Goal: Task Accomplishment & Management: Use online tool/utility

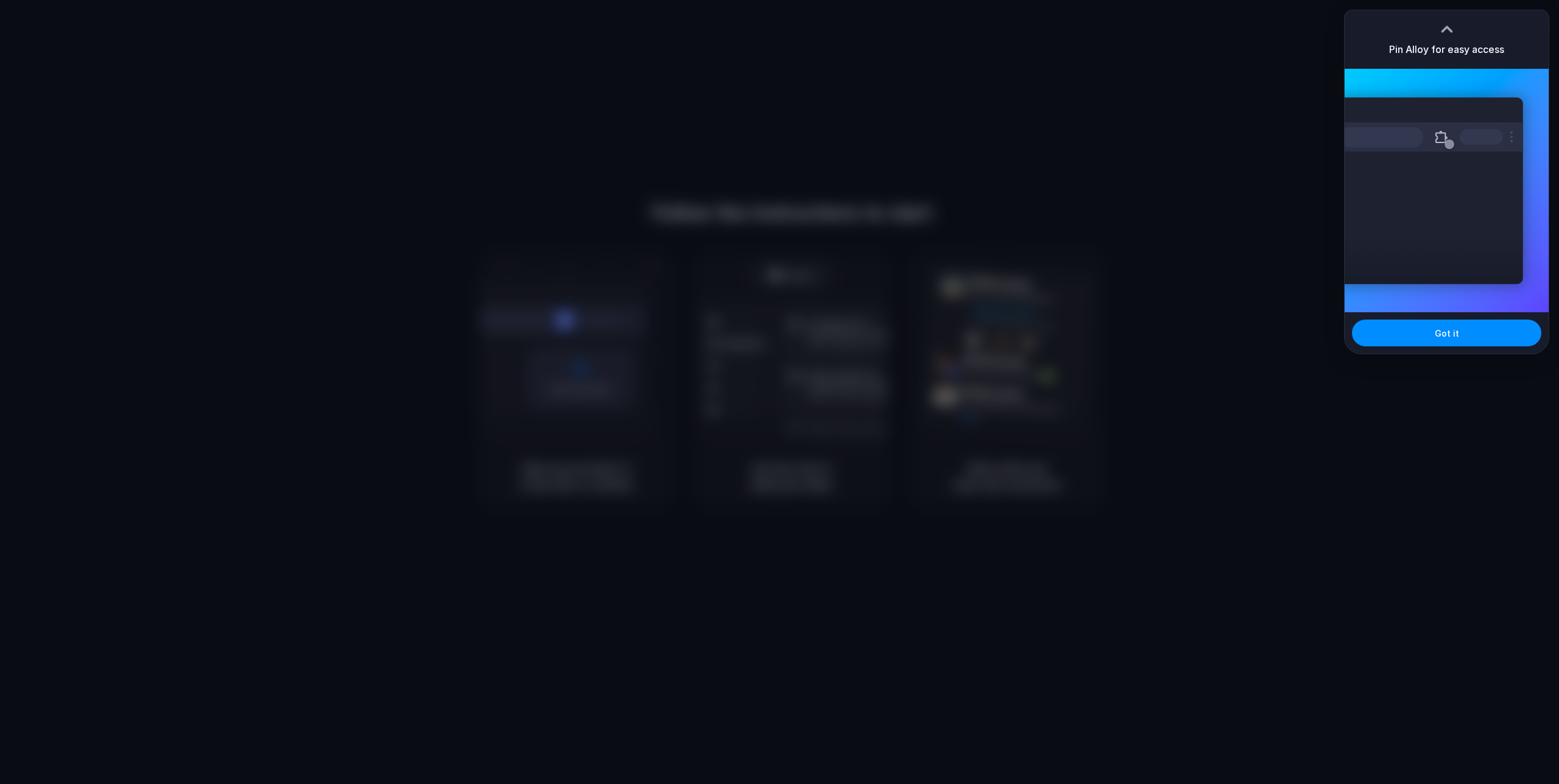
click at [1200, 219] on div at bounding box center [780, 392] width 1559 height 784
click at [1457, 331] on button "Got it" at bounding box center [1446, 333] width 189 height 27
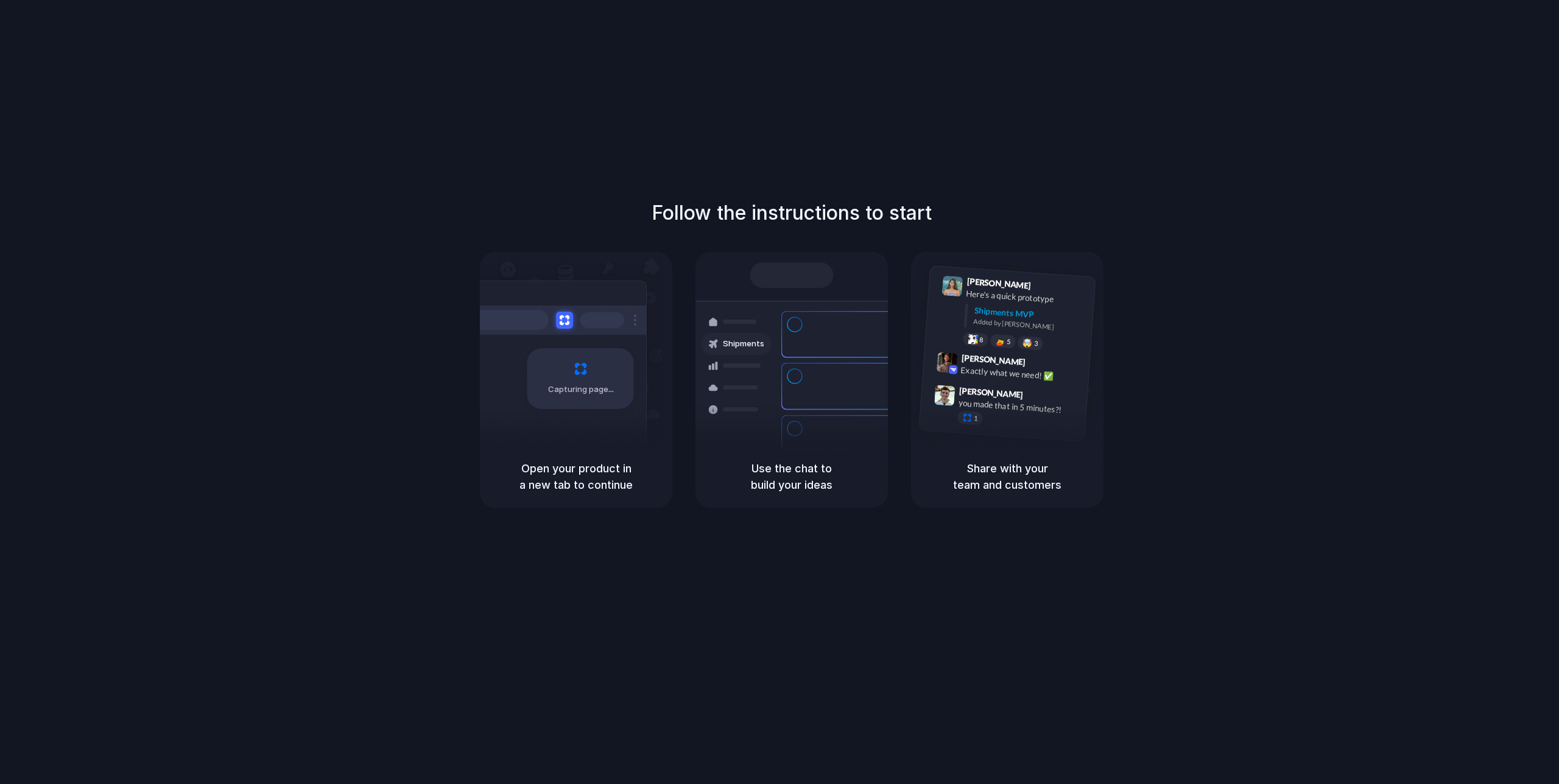
click at [788, 389] on div "Container from Shanghai 40ft • ETA Dec 28 • In transit Express delivery to NYC …" at bounding box center [836, 386] width 129 height 170
click at [785, 285] on div "Ready" at bounding box center [792, 275] width 83 height 25
click at [572, 380] on div "Capturing page" at bounding box center [580, 378] width 106 height 61
click at [641, 391] on div "Capturing page" at bounding box center [554, 374] width 184 height 187
click at [753, 286] on div "Freight Shipments v1" at bounding box center [768, 280] width 108 height 17
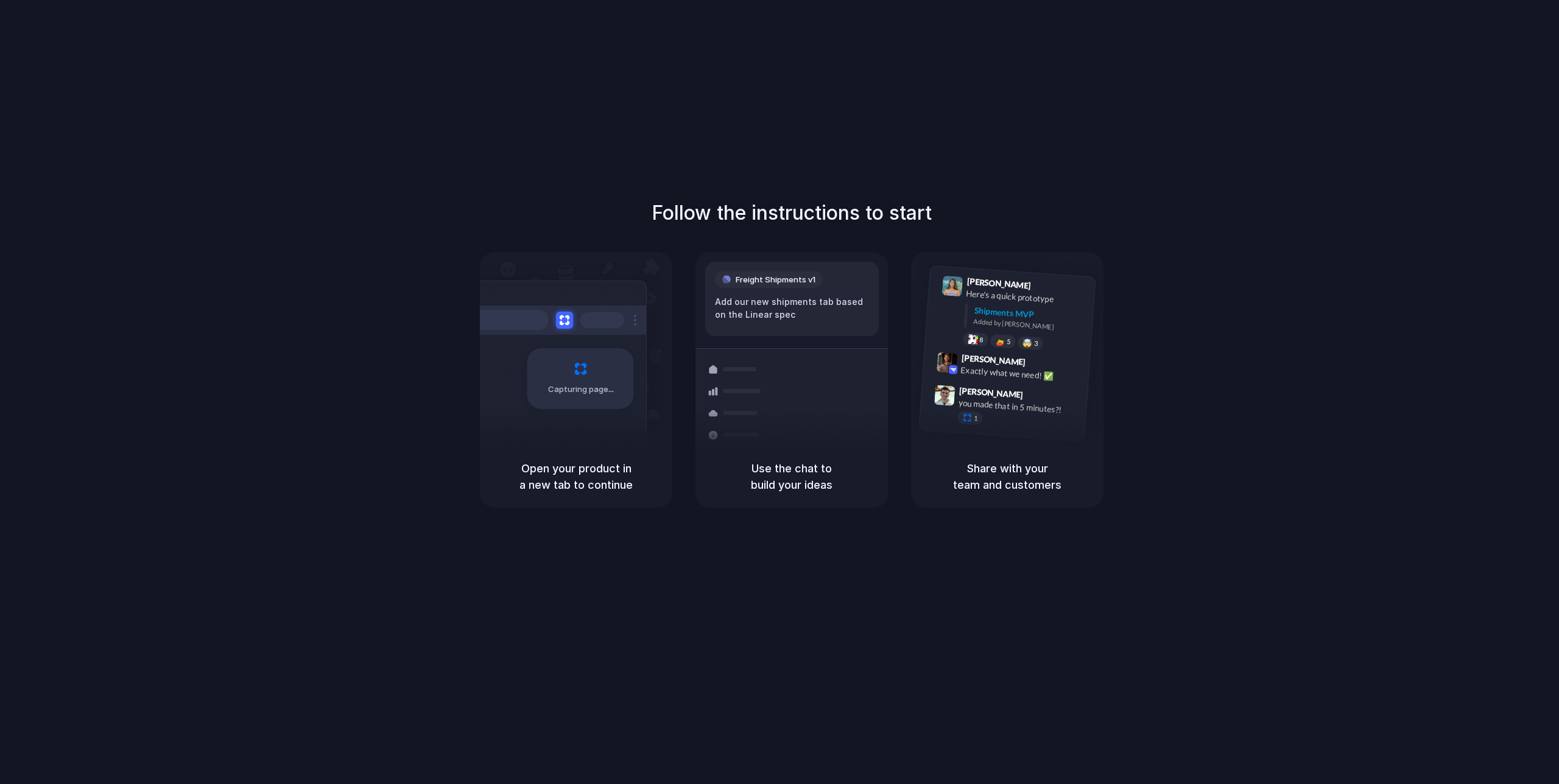
click at [753, 286] on div "Freight Shipments v1" at bounding box center [768, 280] width 108 height 17
click at [802, 474] on h5 "Use the chat to build your ideas" at bounding box center [791, 477] width 163 height 33
click at [813, 505] on div "Use the chat to build your ideas" at bounding box center [791, 476] width 192 height 62
drag, startPoint x: 813, startPoint y: 505, endPoint x: 707, endPoint y: 477, distance: 109.6
click at [812, 504] on div "Use the chat to build your ideas" at bounding box center [791, 476] width 192 height 62
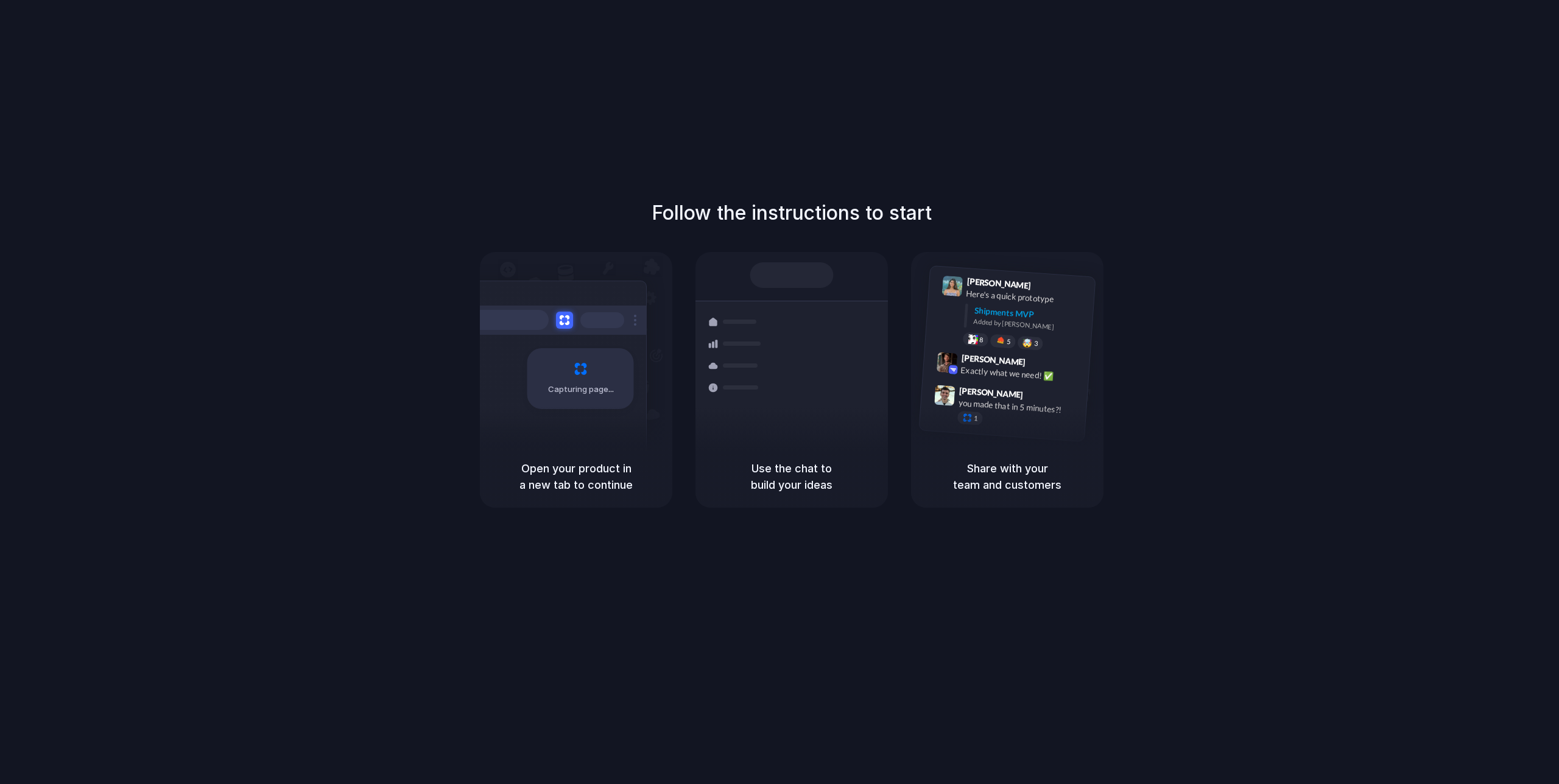
click at [617, 474] on div "Capturing page Open your product in a new tab to continue Shipments Container f…" at bounding box center [792, 380] width 624 height 256
drag, startPoint x: 570, startPoint y: 479, endPoint x: 568, endPoint y: 470, distance: 9.2
click at [570, 479] on h5 "Open your product in a new tab to continue" at bounding box center [576, 477] width 163 height 33
click at [540, 390] on div "Capturing page" at bounding box center [580, 378] width 106 height 61
drag, startPoint x: 563, startPoint y: 376, endPoint x: 591, endPoint y: 380, distance: 28.3
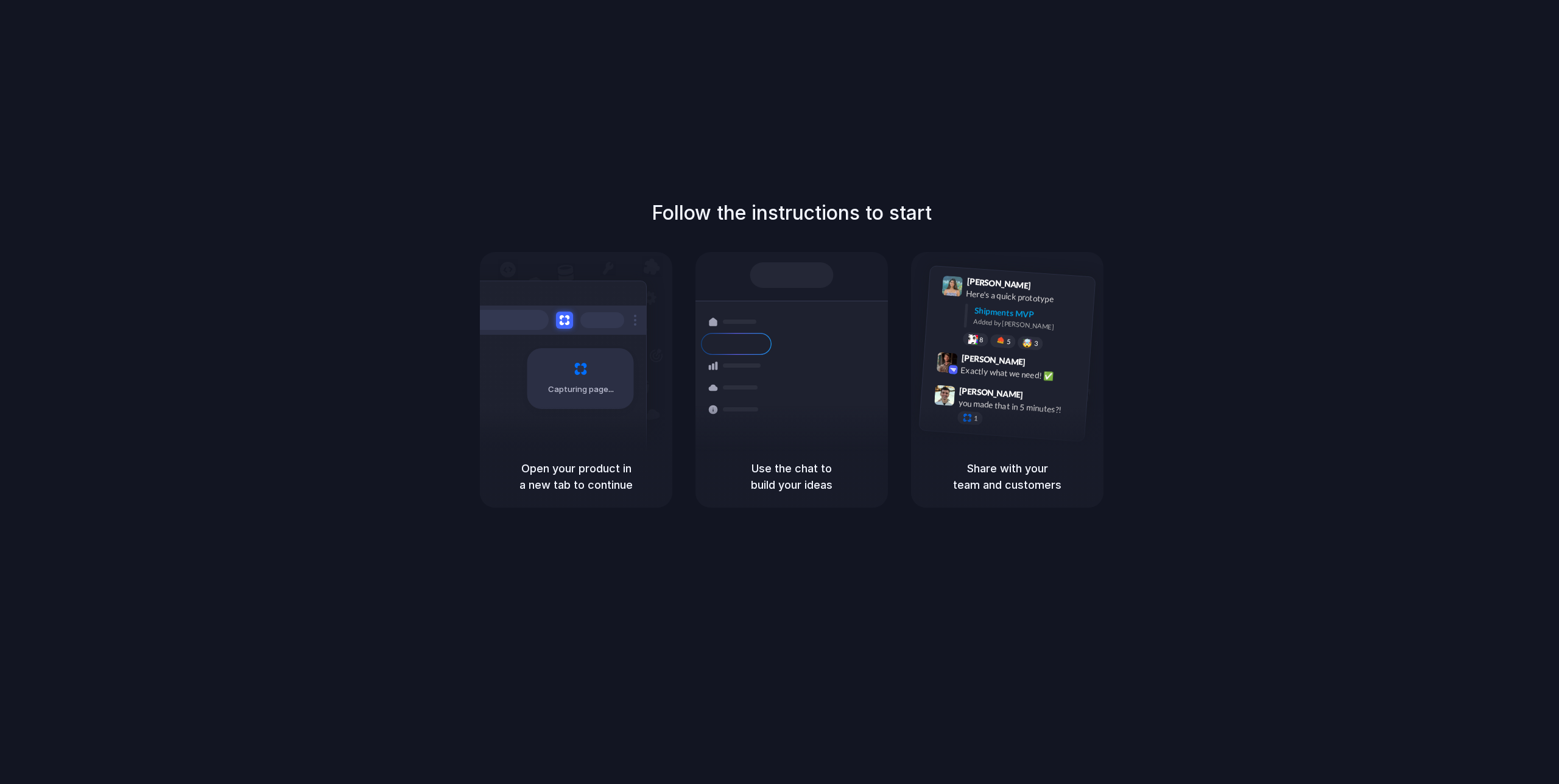
click at [564, 376] on div "Capturing page" at bounding box center [580, 378] width 106 height 61
click at [592, 381] on div "Capturing page" at bounding box center [580, 378] width 106 height 61
click at [751, 211] on h1 "Follow the instructions to start" at bounding box center [791, 213] width 280 height 29
click at [1005, 444] on div "[PERSON_NAME] 9:41 AM Here's a quick prototype Shipments MVP Added by [PERSON_N…" at bounding box center [1007, 348] width 192 height 194
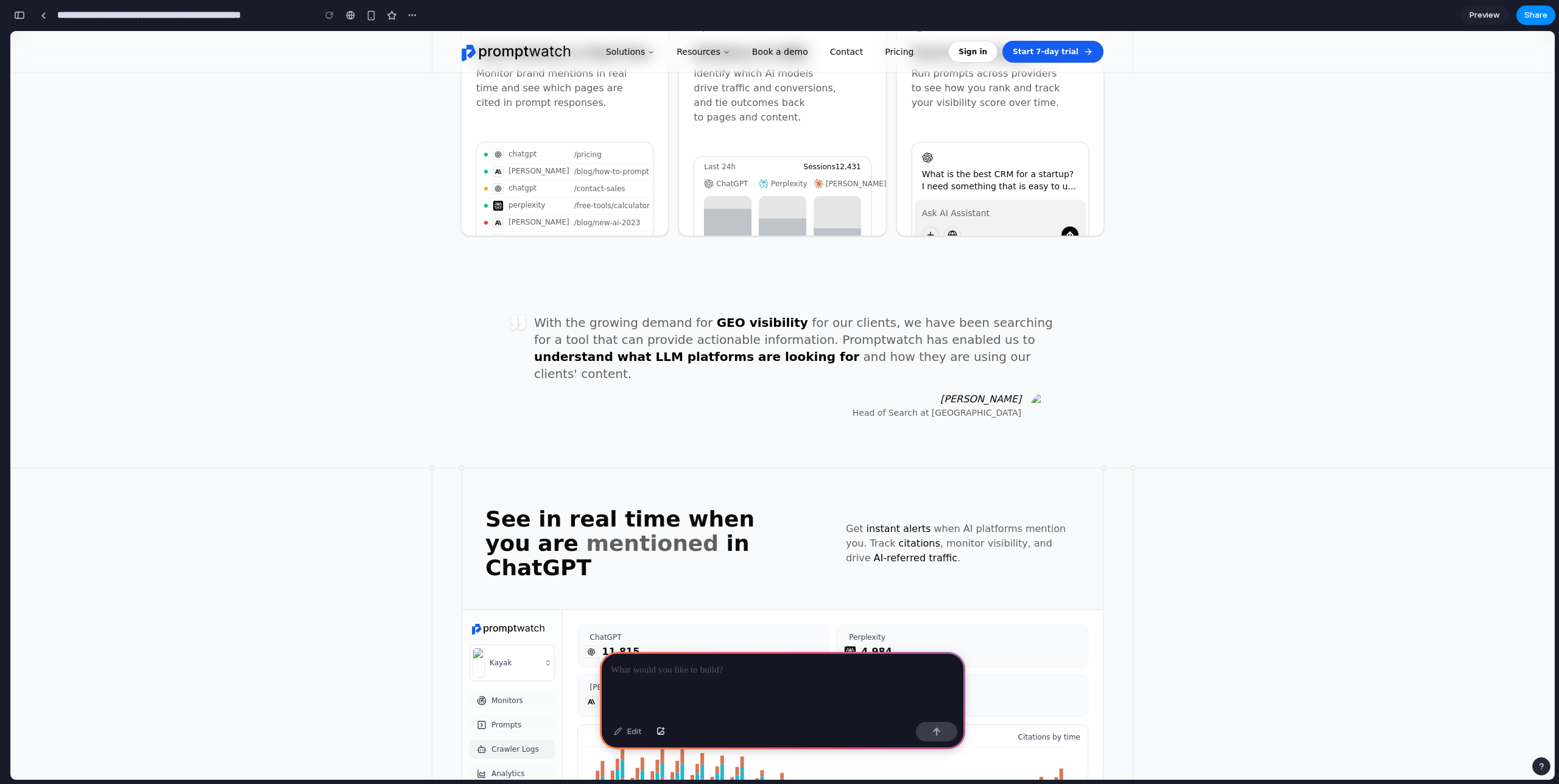
scroll to position [1126, 0]
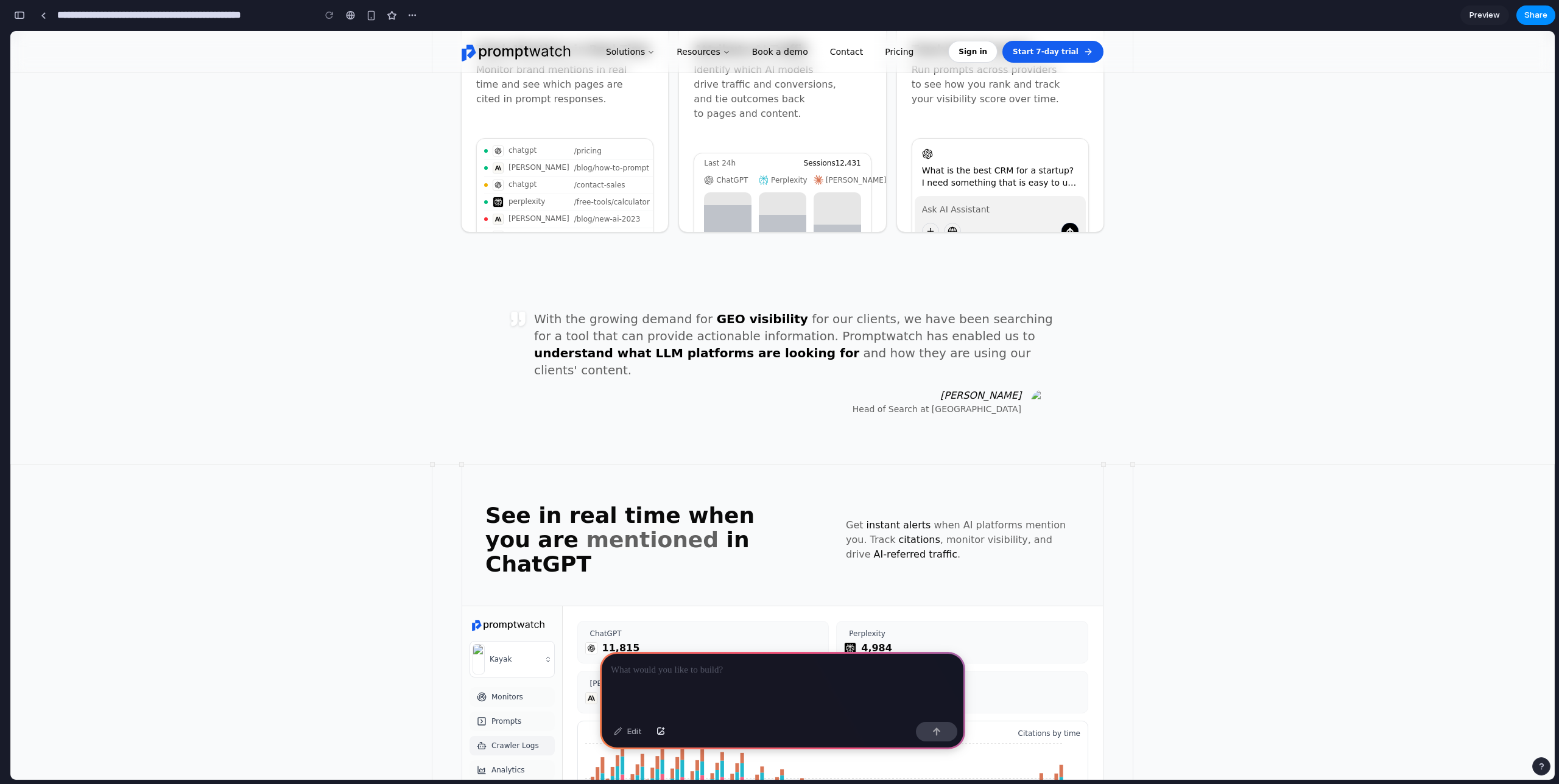
click at [705, 192] on div at bounding box center [727, 228] width 48 height 72
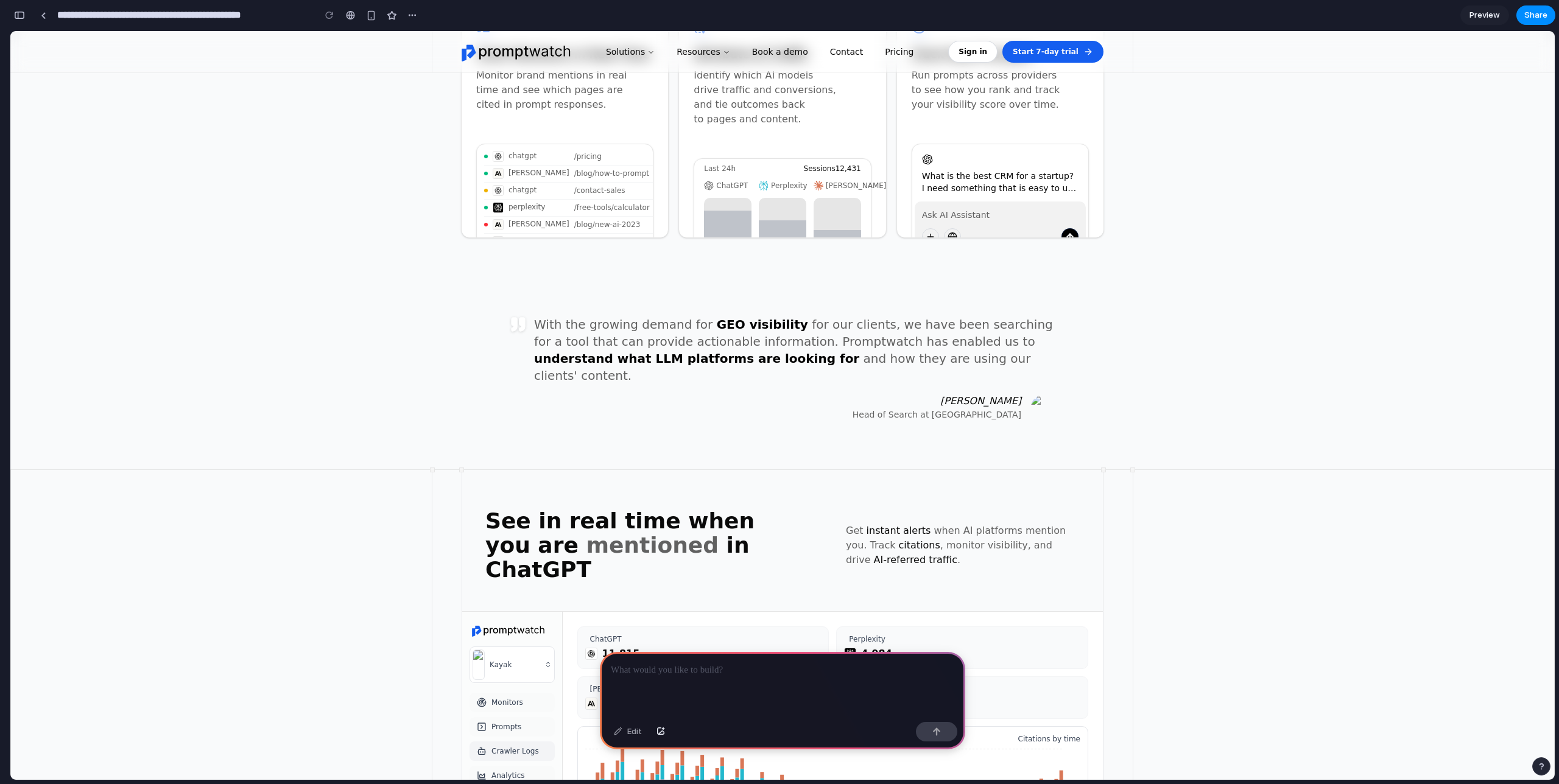
scroll to position [0, 0]
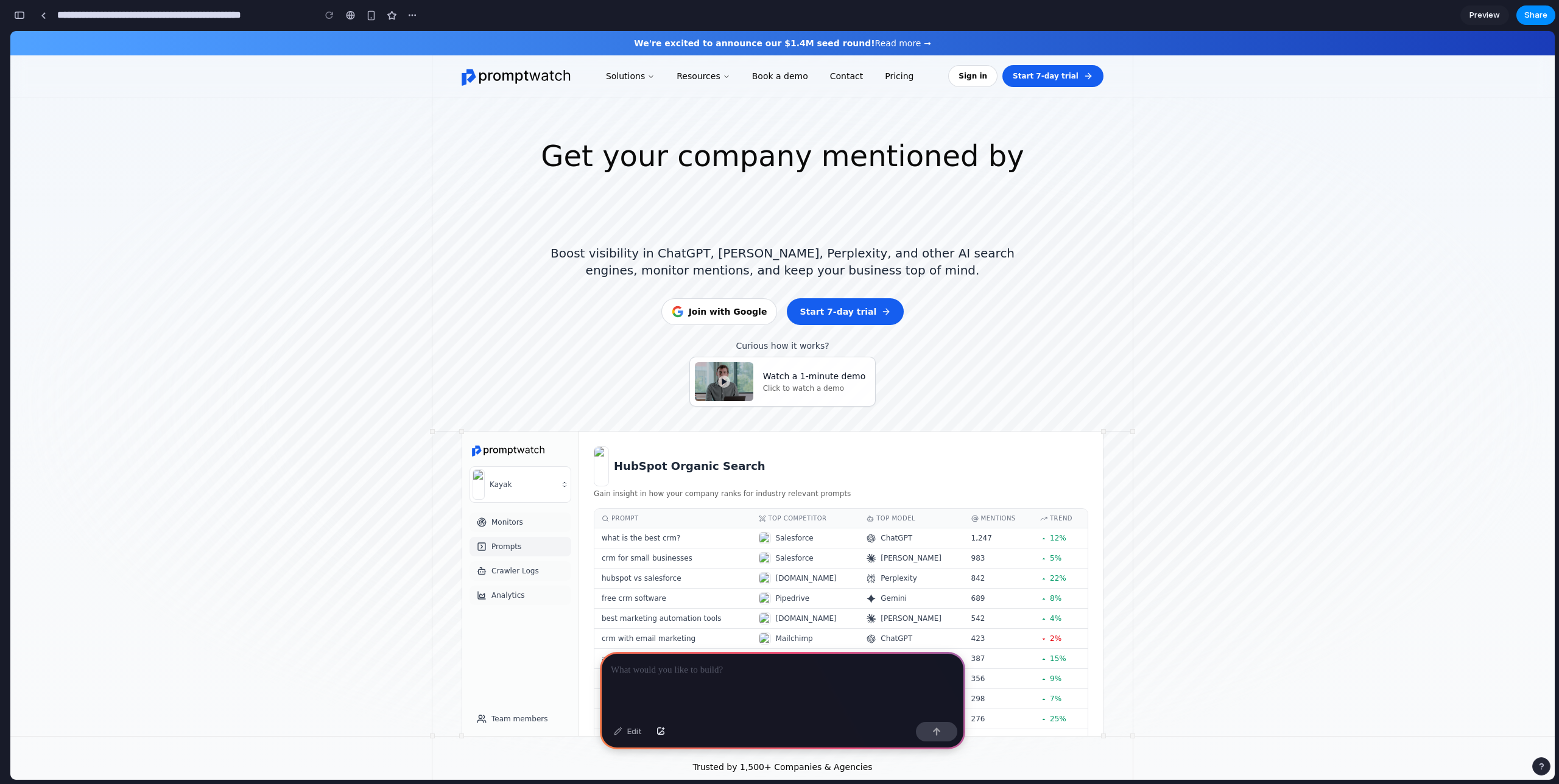
click at [738, 679] on div at bounding box center [783, 685] width 365 height 65
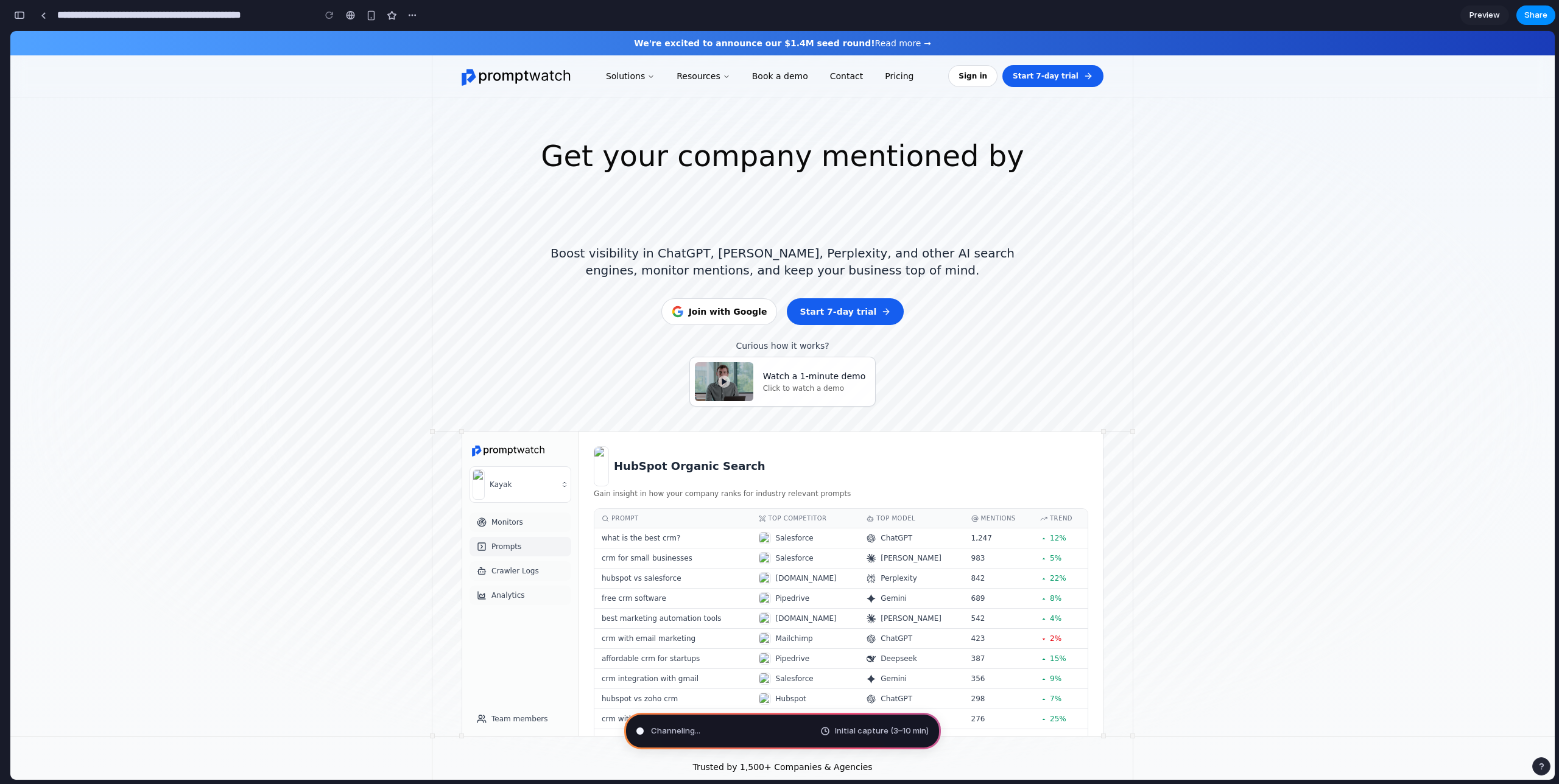
type input "**********"
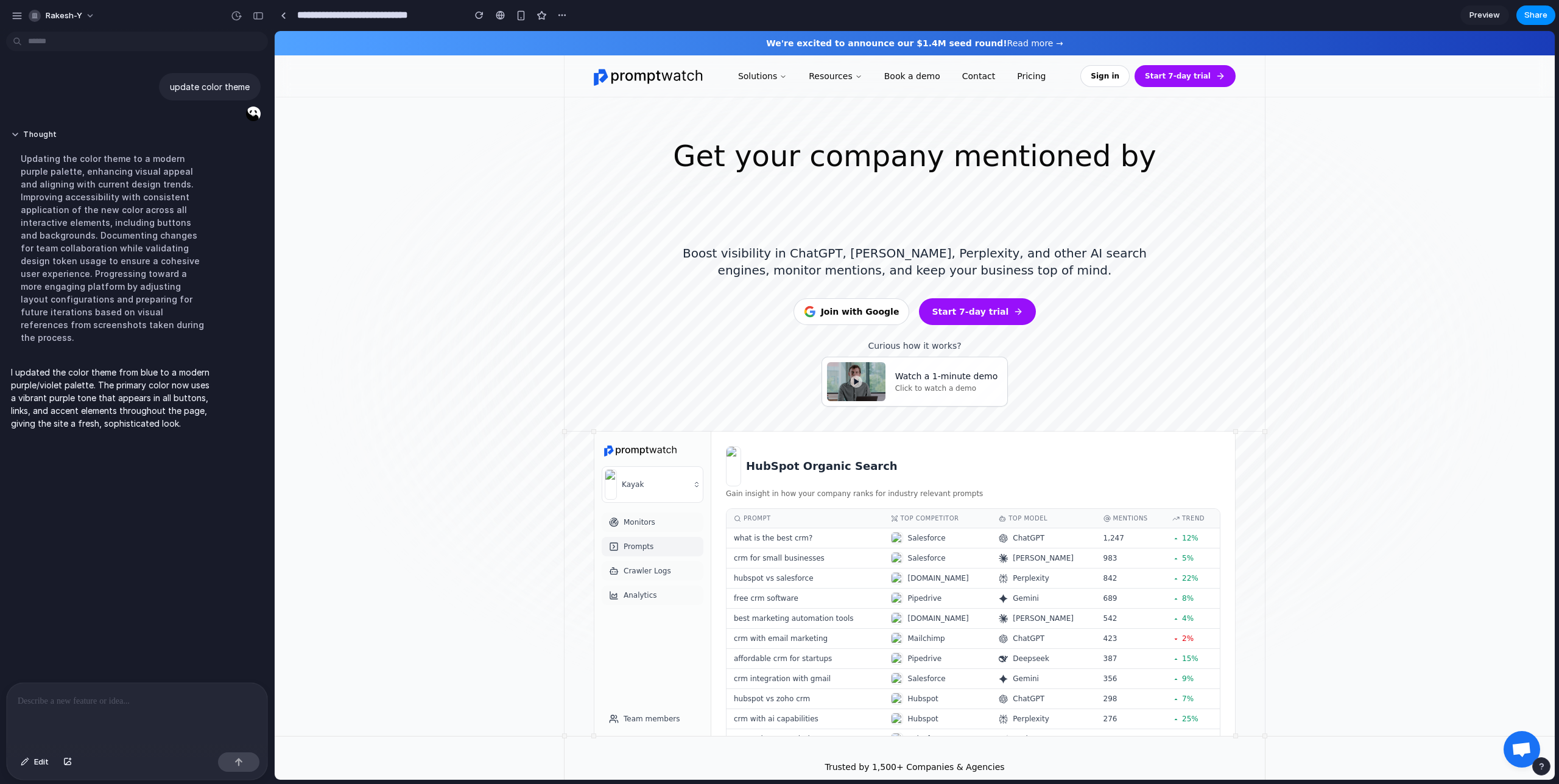
click at [867, 316] on div "Join with Google" at bounding box center [851, 312] width 96 height 12
click at [965, 291] on div "Get your company mentioned by DeepSeek DeepSeek Boost visibility in ChatGPT, Cl…" at bounding box center [914, 264] width 701 height 334
click at [962, 318] on button "Start 7-day trial" at bounding box center [977, 311] width 117 height 27
click at [843, 70] on button "Resources" at bounding box center [836, 76] width 73 height 22
click at [842, 80] on button "Resources" at bounding box center [836, 76] width 73 height 22
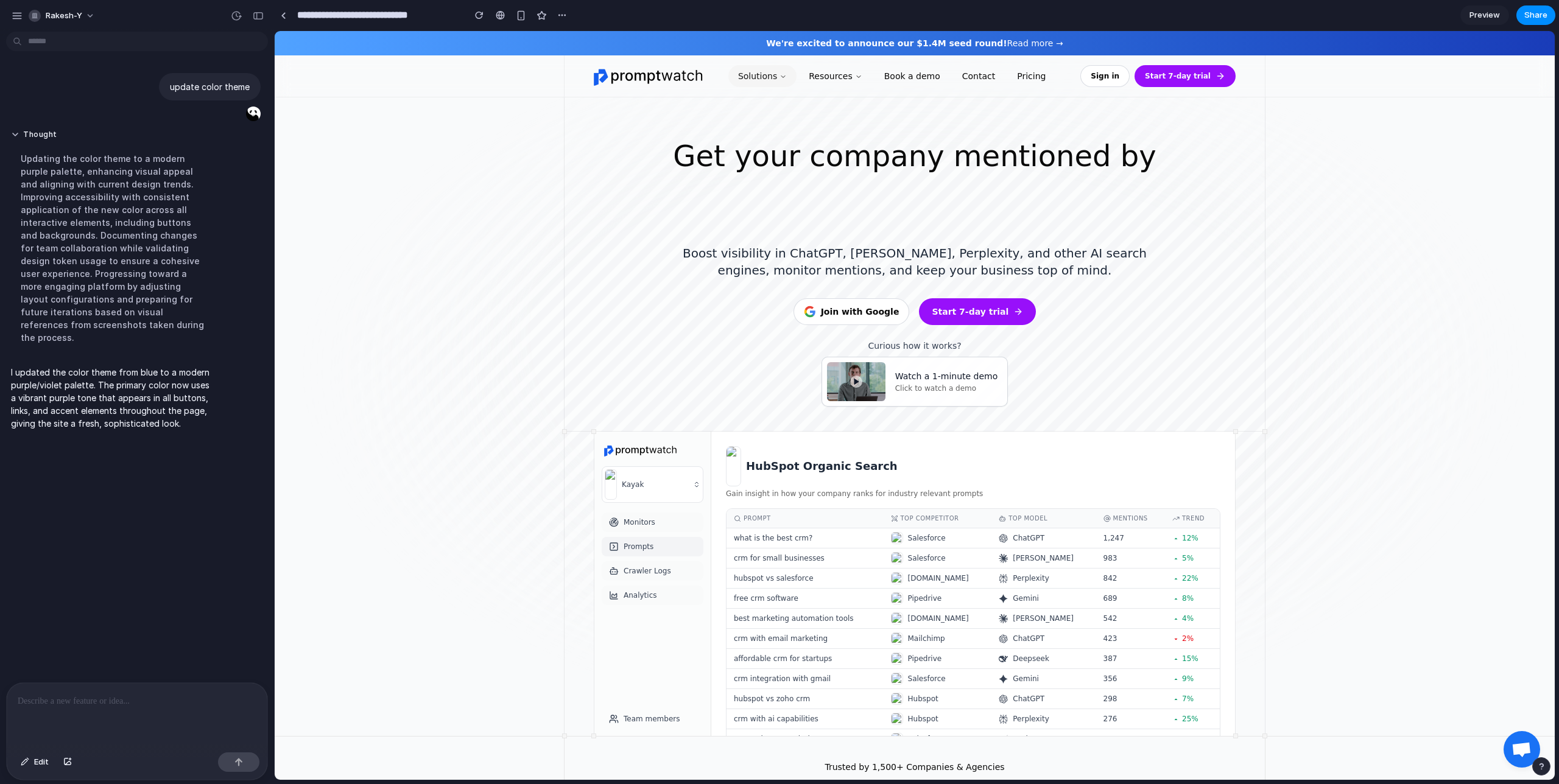
click at [736, 81] on button "Solutions" at bounding box center [762, 76] width 68 height 22
click at [780, 70] on button "Solutions" at bounding box center [762, 76] width 68 height 22
click at [779, 71] on button "Solutions" at bounding box center [762, 76] width 68 height 22
click at [779, 76] on button "Solutions" at bounding box center [762, 76] width 68 height 22
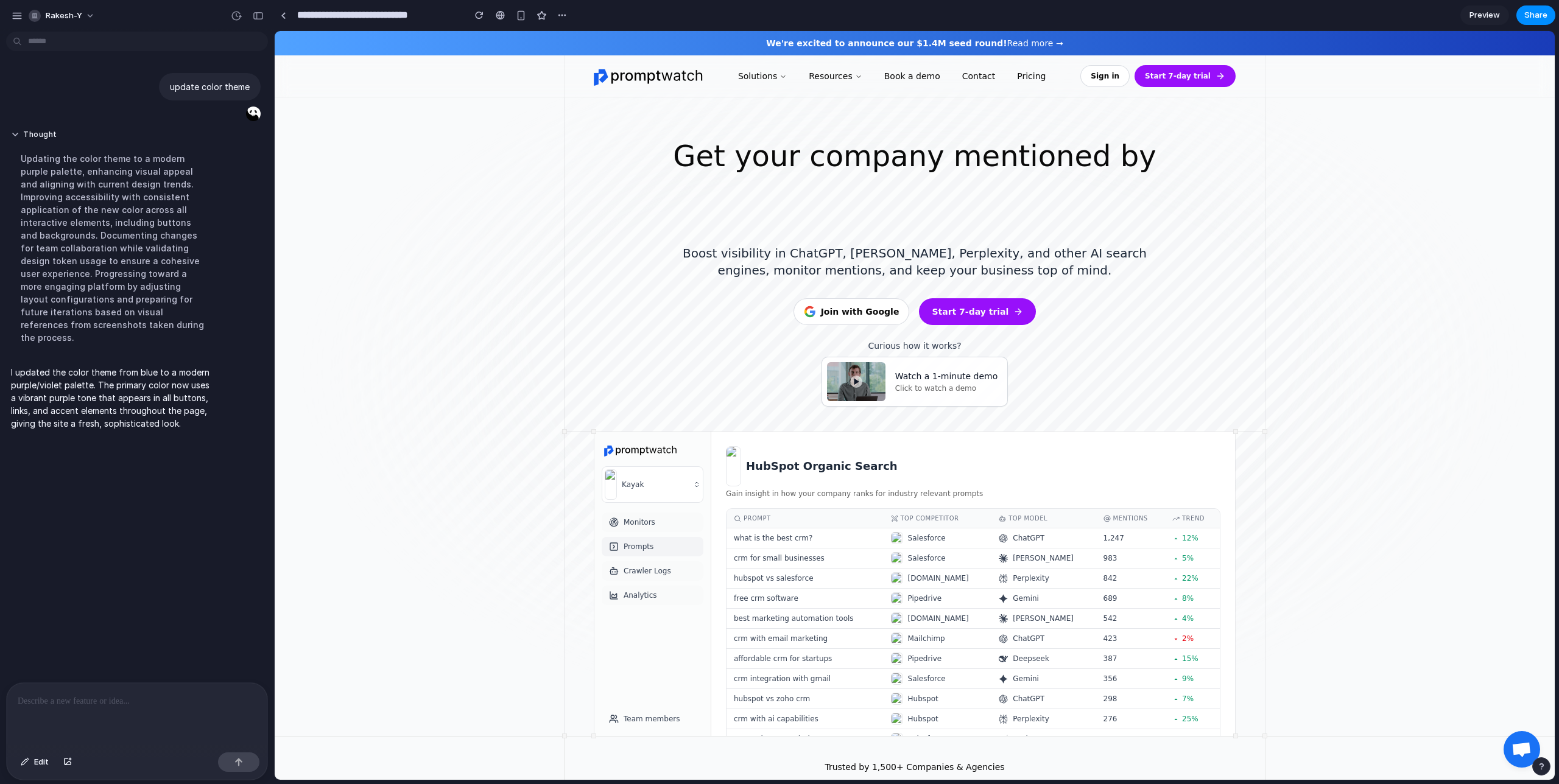
click at [628, 71] on img at bounding box center [648, 76] width 110 height 22
click at [628, 72] on img at bounding box center [648, 76] width 110 height 22
click at [628, 83] on img at bounding box center [648, 76] width 110 height 22
click at [1033, 44] on span "We're excited to announce our $1.4M seed round! Read more →" at bounding box center [914, 43] width 297 height 10
click at [1123, 77] on button "Sign in" at bounding box center [1105, 76] width 50 height 22
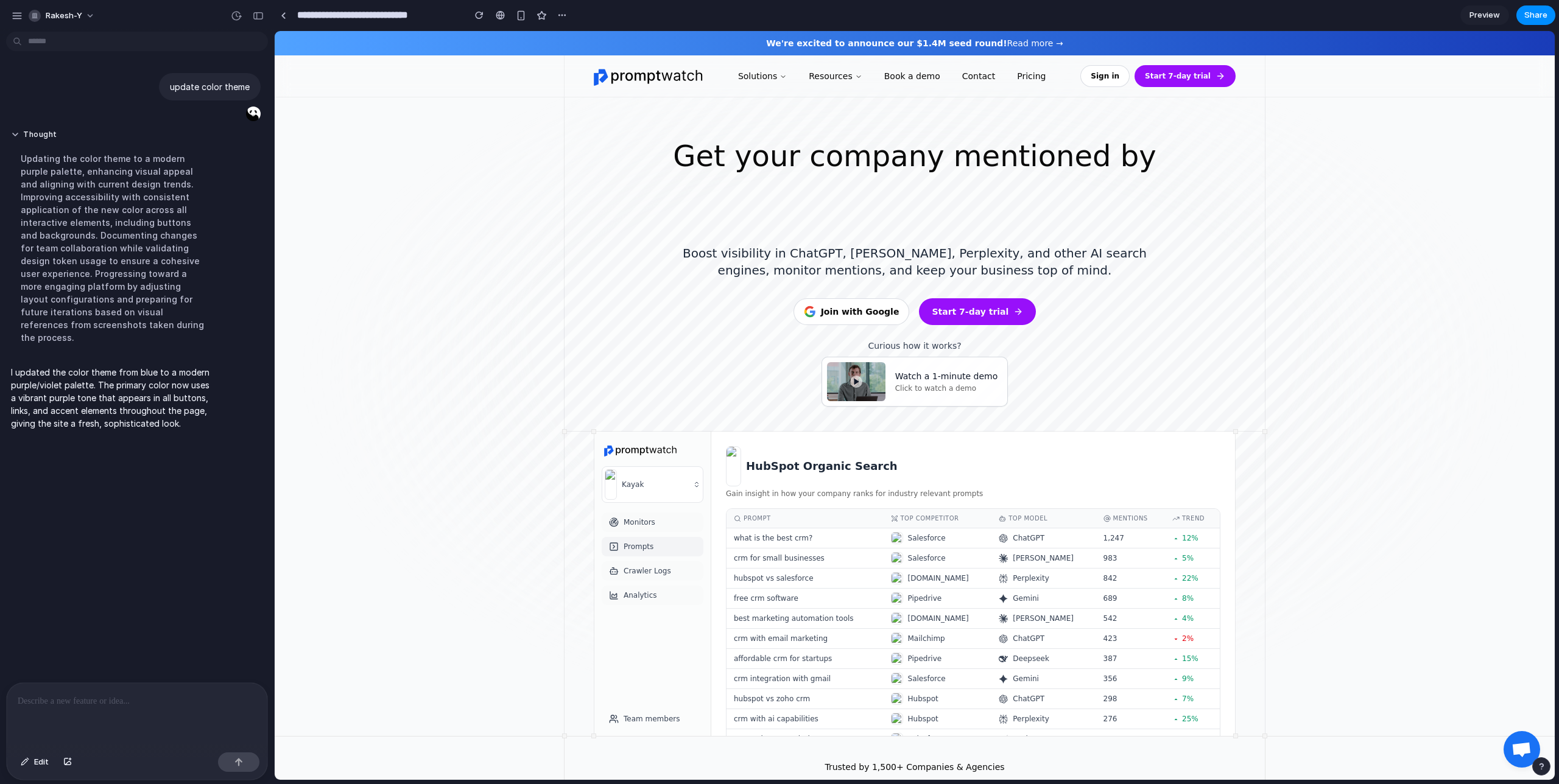
click at [1196, 75] on button "Start 7-day trial" at bounding box center [1185, 76] width 101 height 22
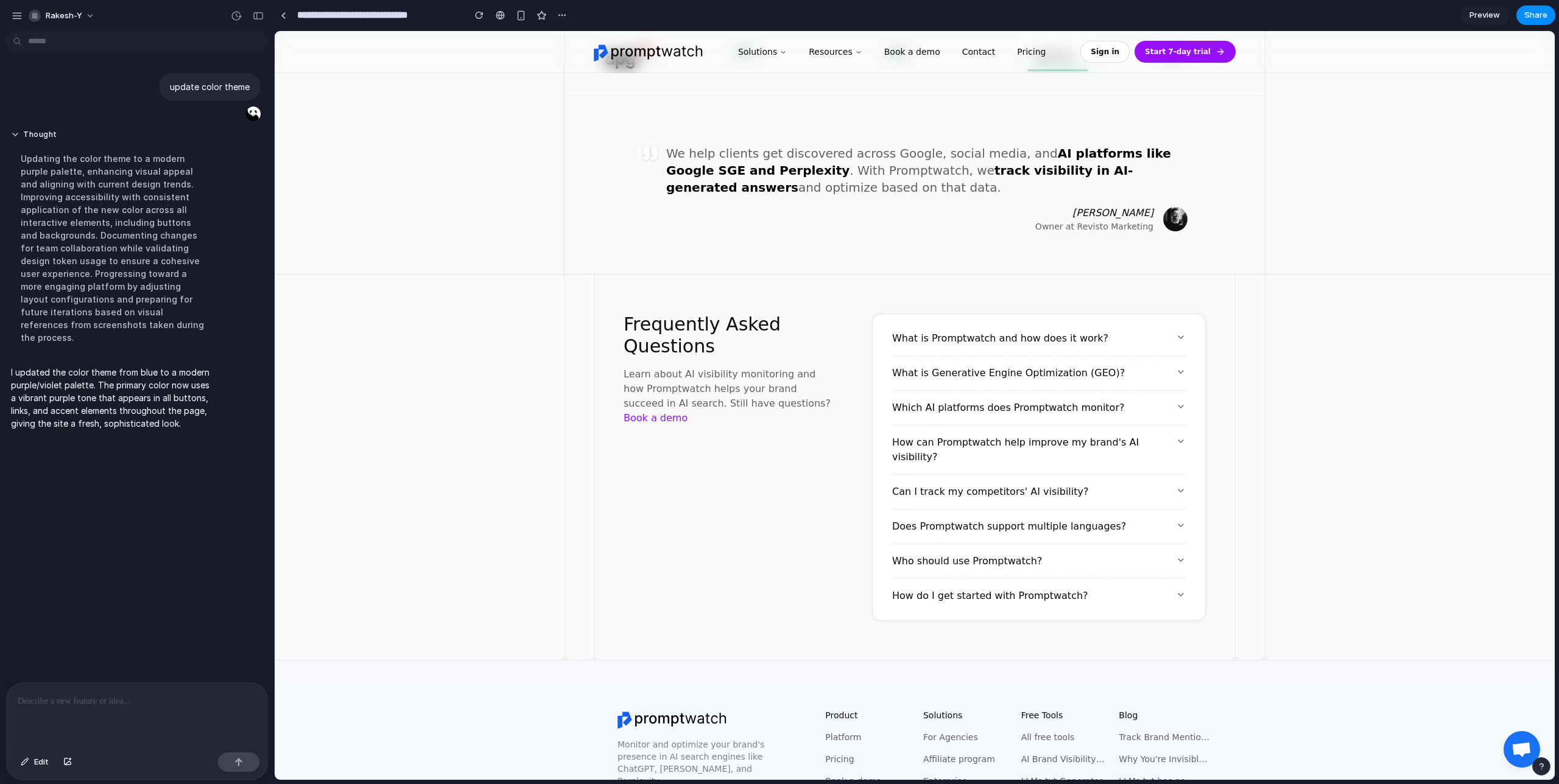
scroll to position [4472, 0]
click at [88, 702] on p at bounding box center [137, 701] width 239 height 14
click at [404, 15] on input "**********" at bounding box center [378, 16] width 166 height 22
click at [596, 16] on section "**********" at bounding box center [915, 15] width 1281 height 31
click at [572, 11] on section "**********" at bounding box center [915, 15] width 1281 height 31
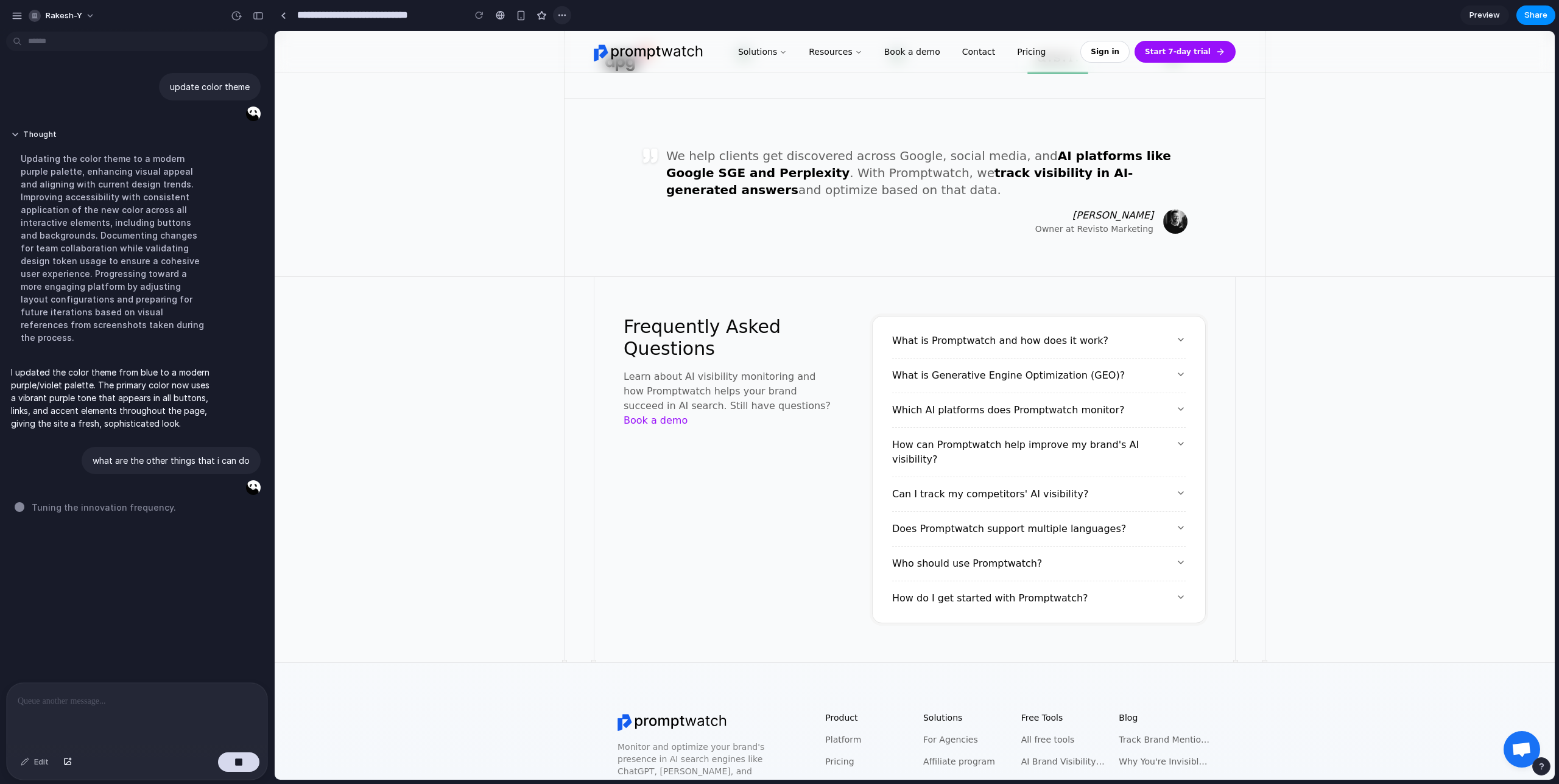
click at [564, 16] on div "button" at bounding box center [562, 15] width 10 height 10
click at [501, 137] on div "Duplicate Delete" at bounding box center [780, 392] width 1559 height 784
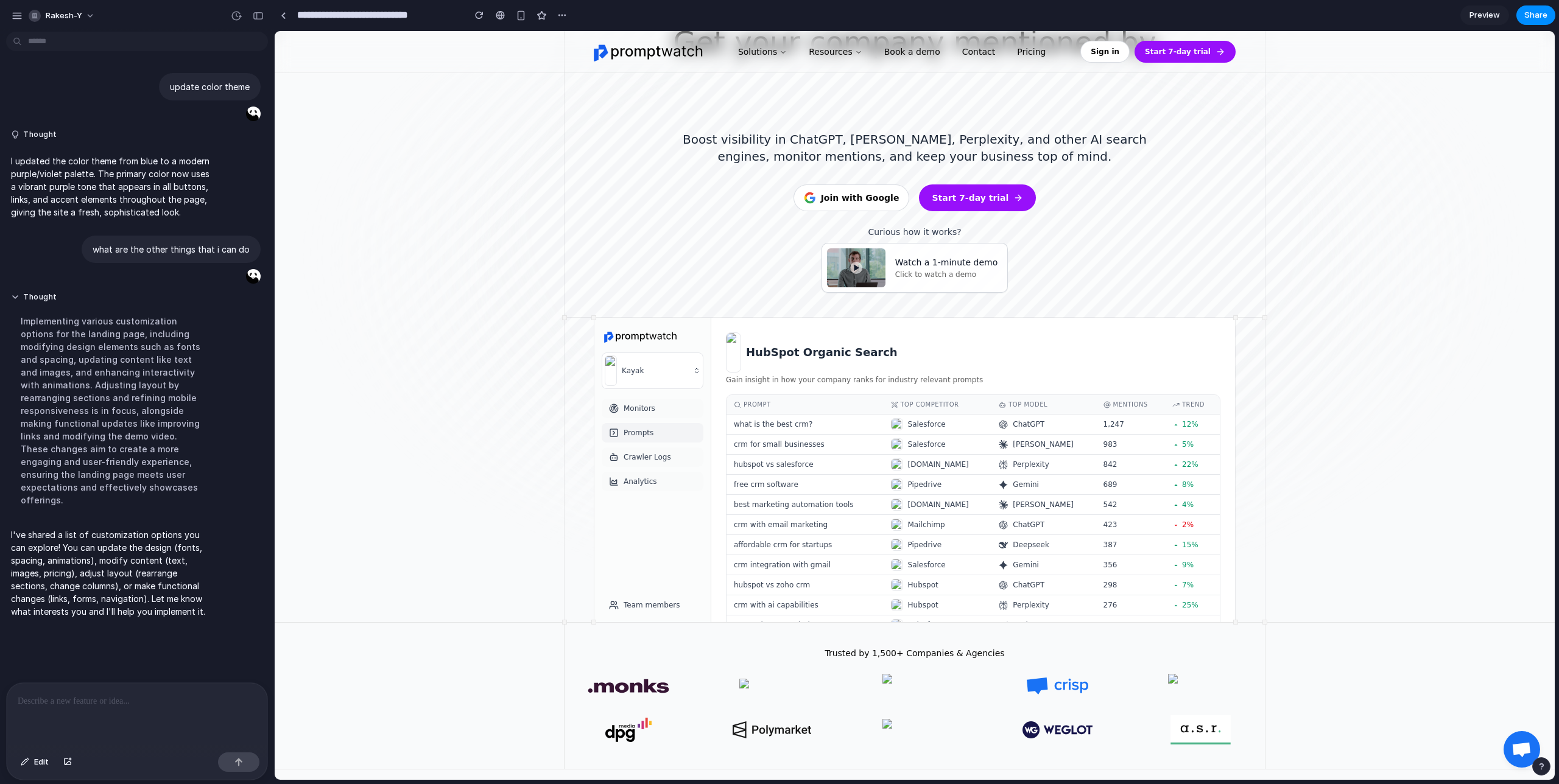
scroll to position [0, 0]
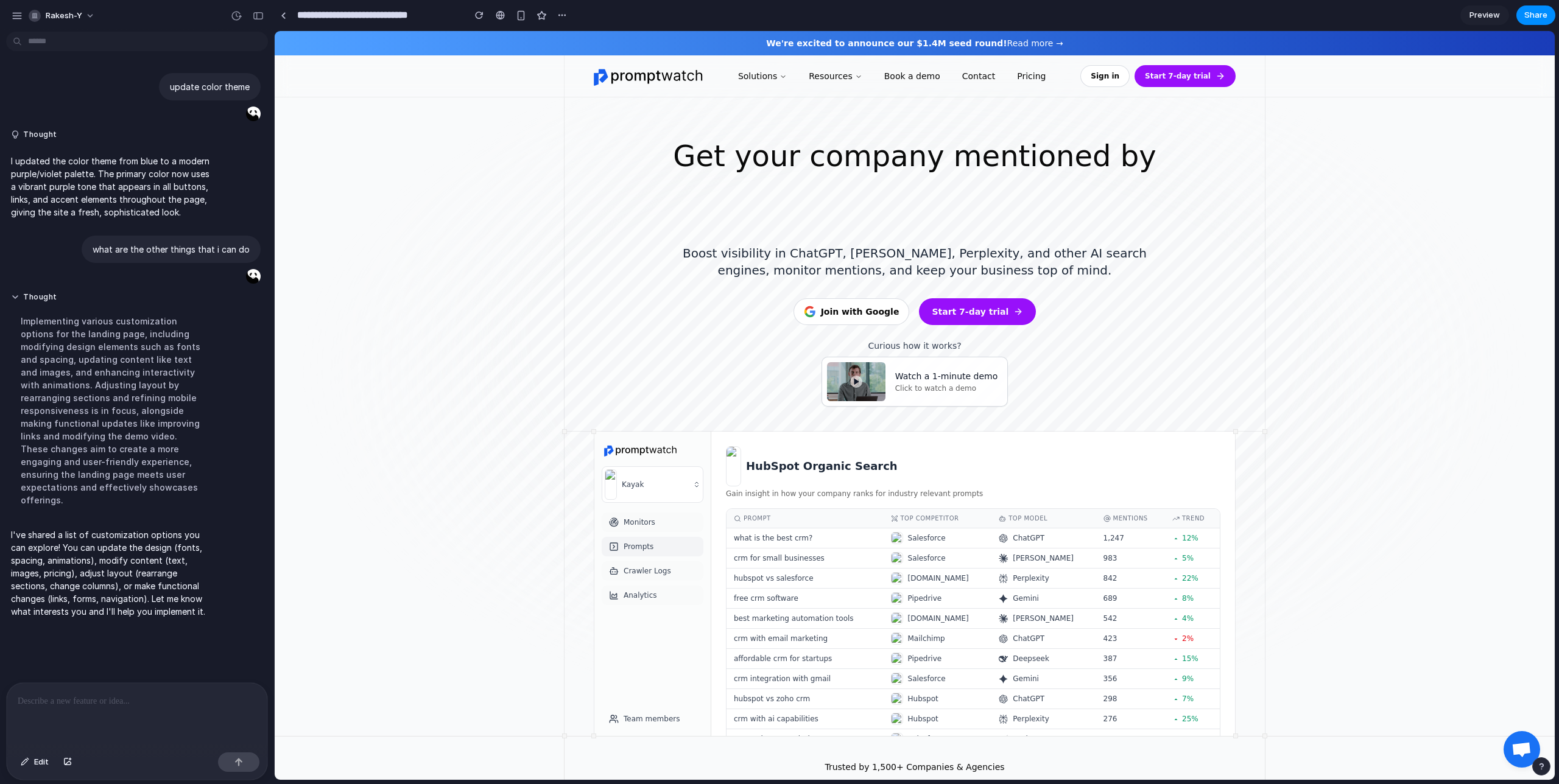
click at [776, 514] on div "prompt" at bounding box center [805, 519] width 142 height 9
